Goal: Task Accomplishment & Management: Use online tool/utility

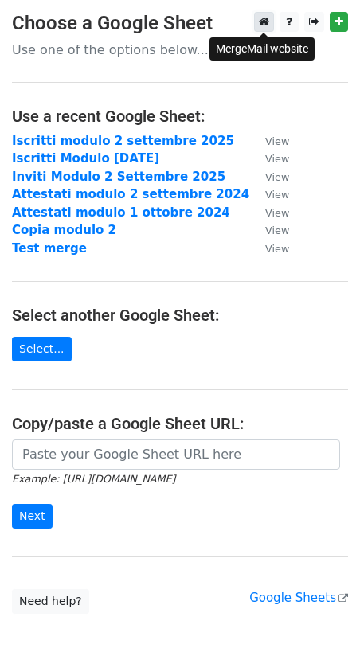
click at [263, 25] on icon at bounding box center [264, 21] width 10 height 11
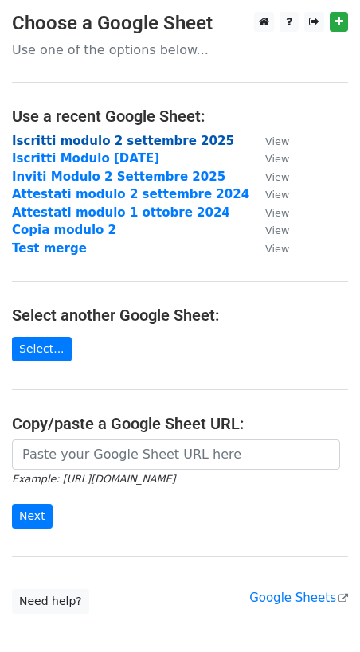
click at [115, 144] on strong "Iscritti modulo 2 settembre 2025" at bounding box center [123, 141] width 222 height 14
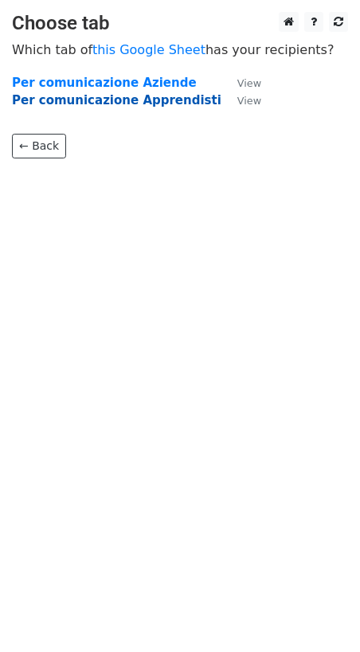
click at [135, 101] on strong "Per comunicazione Apprendisti" at bounding box center [116, 100] width 209 height 14
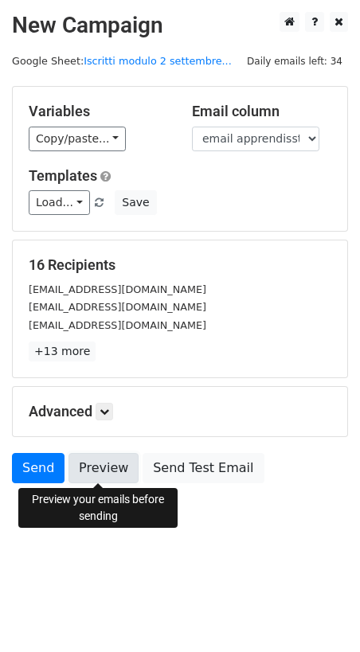
click at [101, 473] on link "Preview" at bounding box center [103, 468] width 70 height 30
click at [109, 411] on icon at bounding box center [104, 412] width 10 height 10
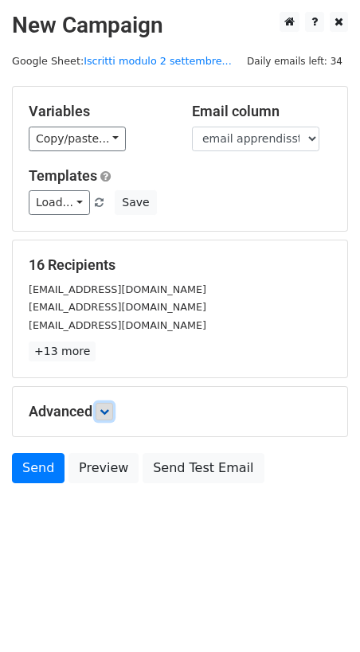
click at [107, 410] on icon at bounding box center [104, 412] width 10 height 10
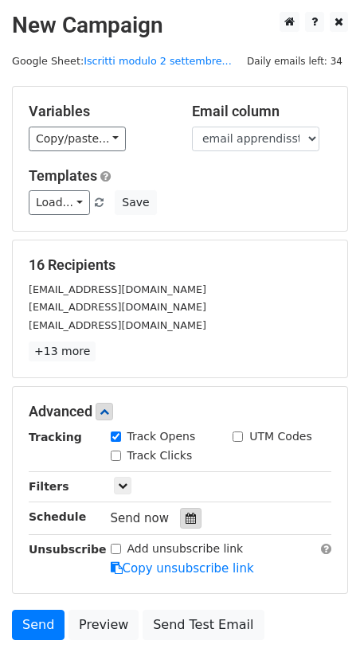
click at [186, 521] on icon at bounding box center [190, 517] width 10 height 11
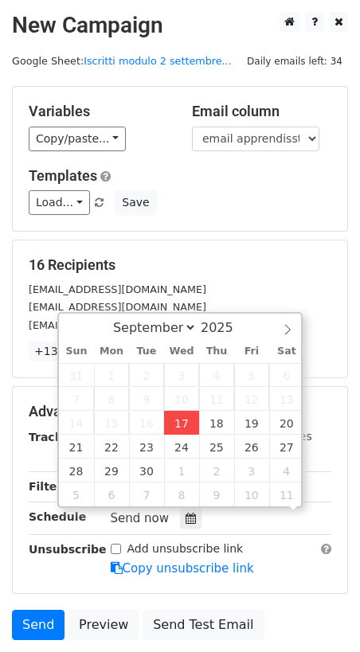
scroll to position [1, 0]
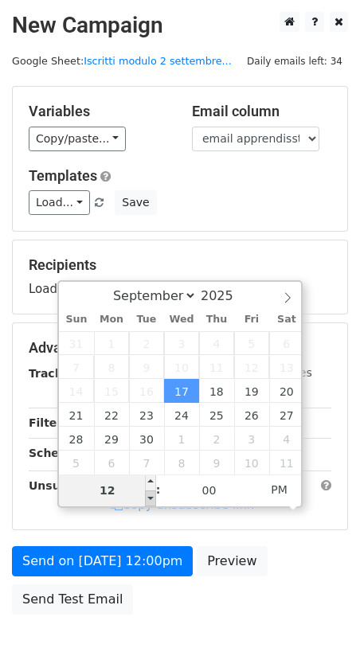
type input "2025-09-17 11:00"
type input "11"
click at [152, 495] on span at bounding box center [150, 498] width 11 height 16
type input "2025-09-17 10:00"
type input "10"
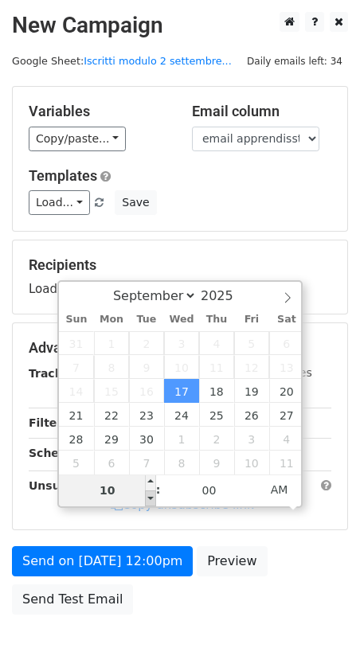
click at [152, 495] on span at bounding box center [150, 498] width 11 height 16
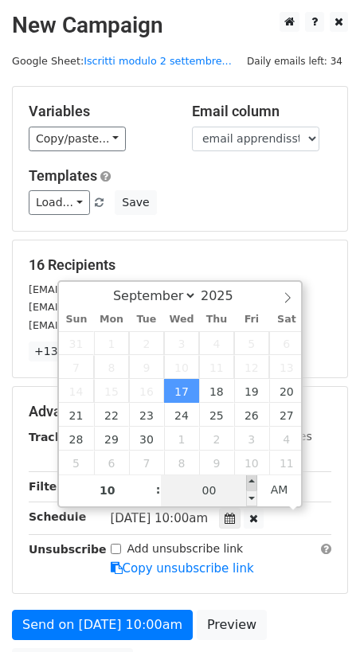
type input "2025-09-17 10:05"
type input "05"
click at [254, 477] on span at bounding box center [251, 482] width 11 height 16
type input "2025-09-17 10:10"
type input "10"
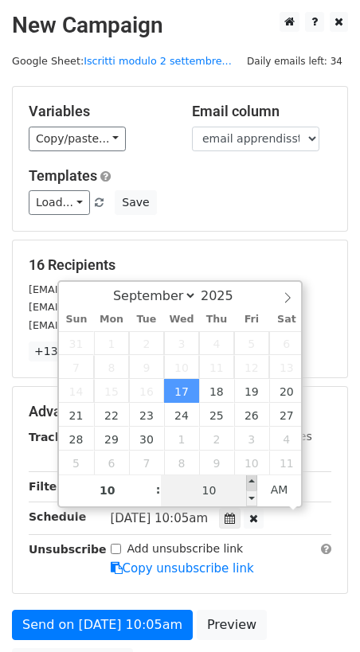
click at [254, 477] on span at bounding box center [251, 482] width 11 height 16
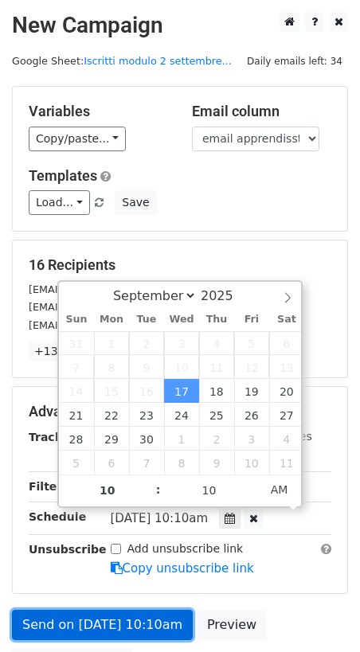
click at [119, 621] on link "Send on Sep 17 at 10:10am" at bounding box center [102, 625] width 181 height 30
